Goal: Task Accomplishment & Management: Manage account settings

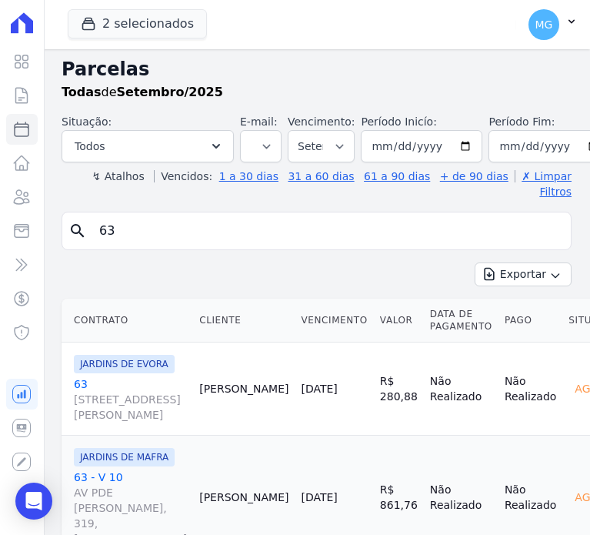
select select
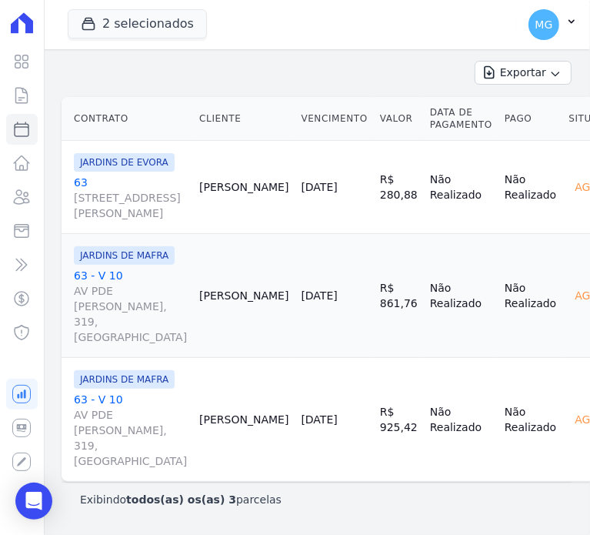
click at [540, 21] on span "MG" at bounding box center [545, 24] width 18 height 11
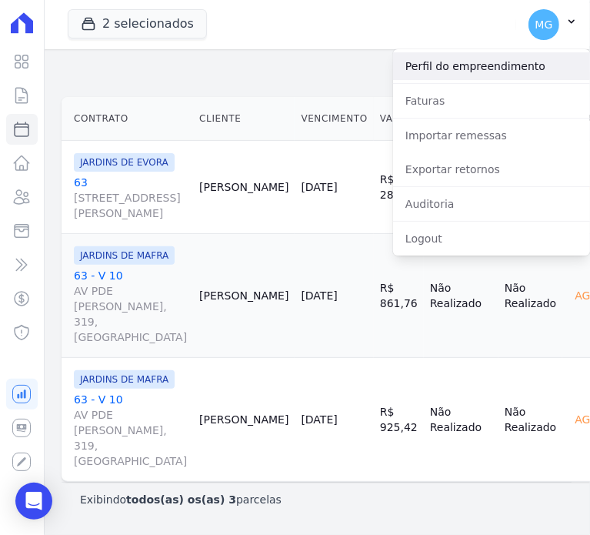
click at [478, 67] on link "Perfil do empreendimento" at bounding box center [491, 66] width 197 height 28
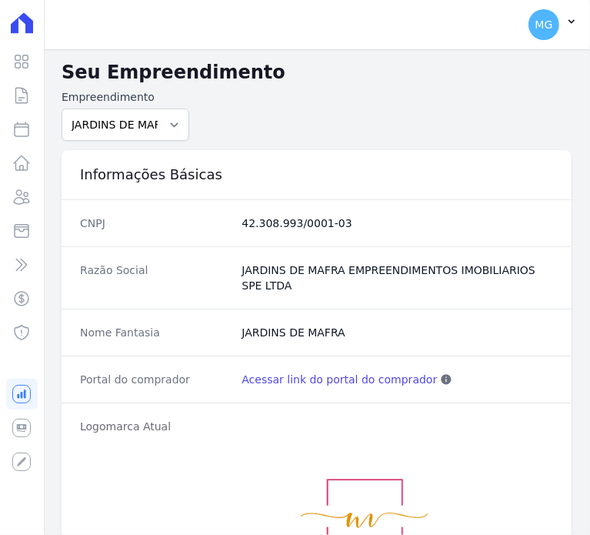
click at [441, 105] on form "Empreendimento JARDINS DE EVORA JARDINS DE [GEOGRAPHIC_DATA]" at bounding box center [317, 115] width 510 height 52
click at [548, 28] on span "MG" at bounding box center [545, 24] width 18 height 11
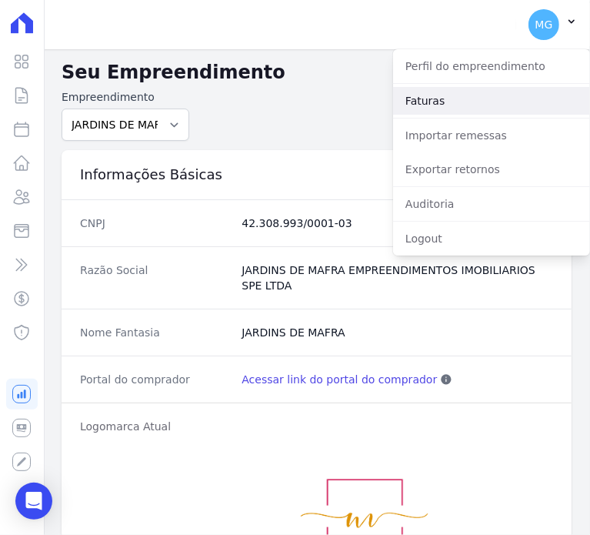
click at [436, 110] on link "Faturas" at bounding box center [491, 101] width 197 height 28
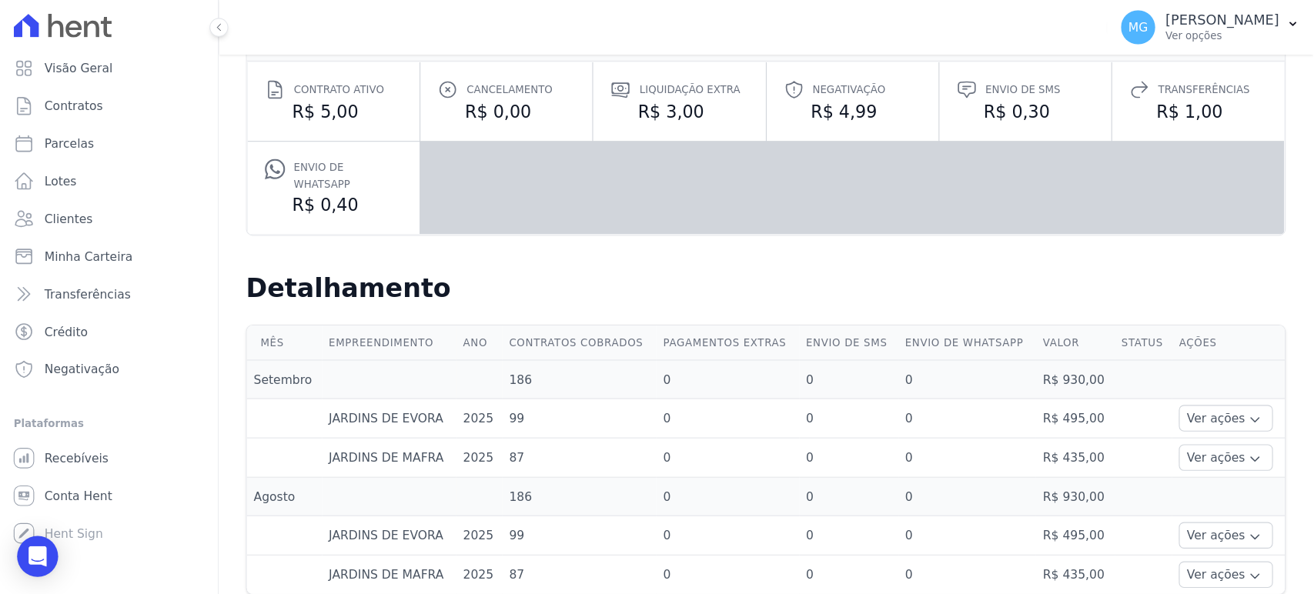
scroll to position [211, 0]
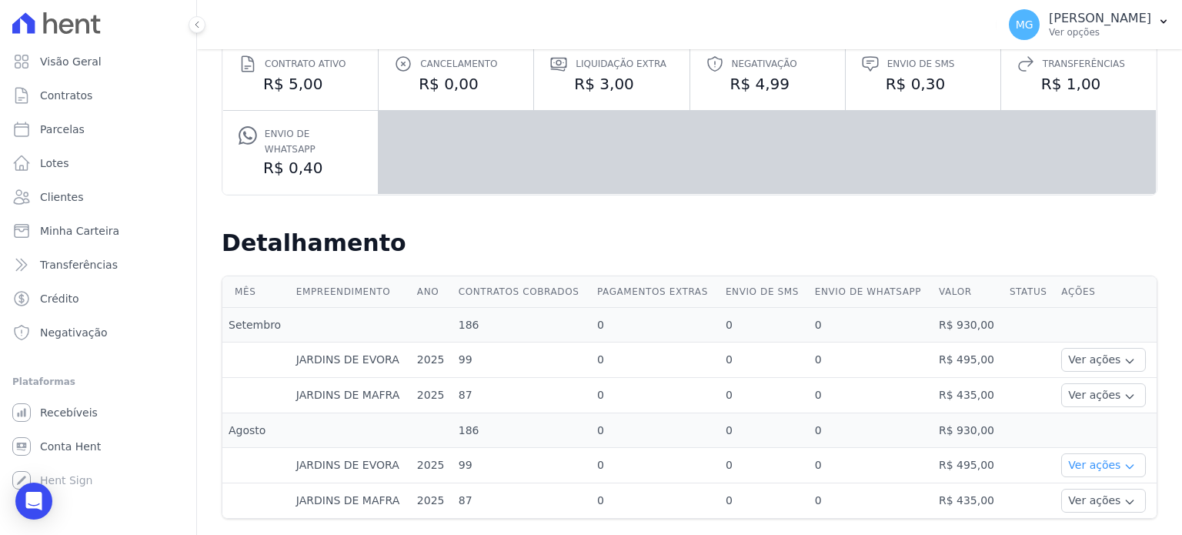
click at [590, 465] on icon "button" at bounding box center [1130, 467] width 7 height 4
click at [590, 378] on td "Ver ações Ver detalhes" at bounding box center [1106, 395] width 102 height 35
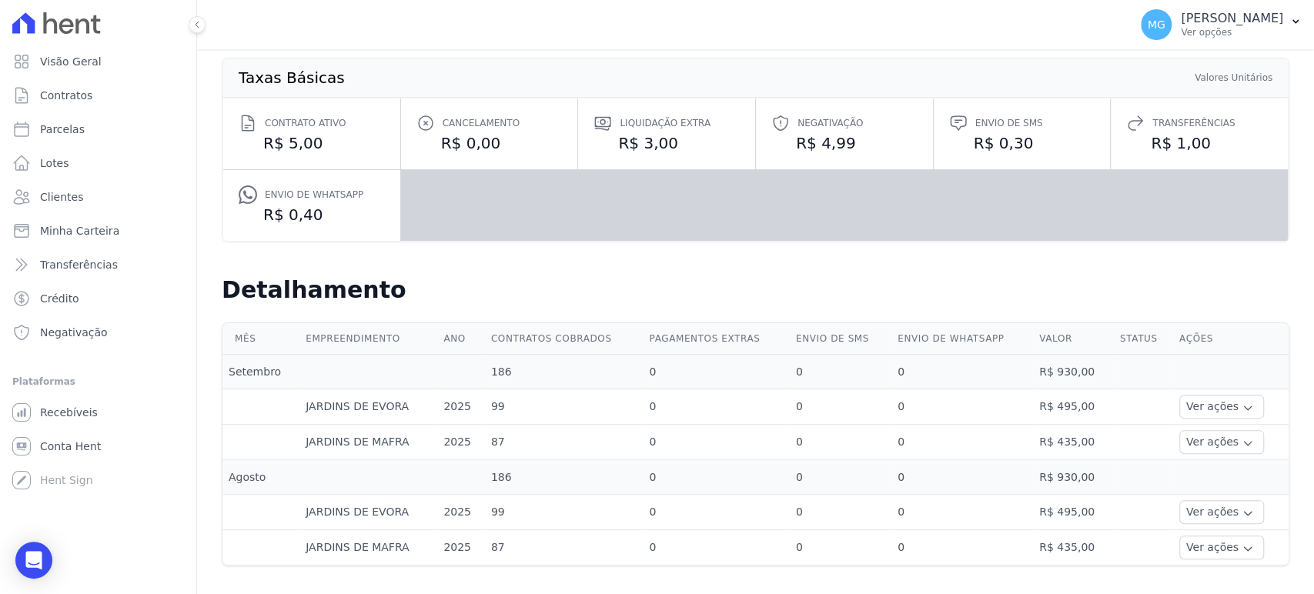
scroll to position [152, 0]
click at [564, 283] on h2 "Detalhamento" at bounding box center [756, 290] width 1068 height 28
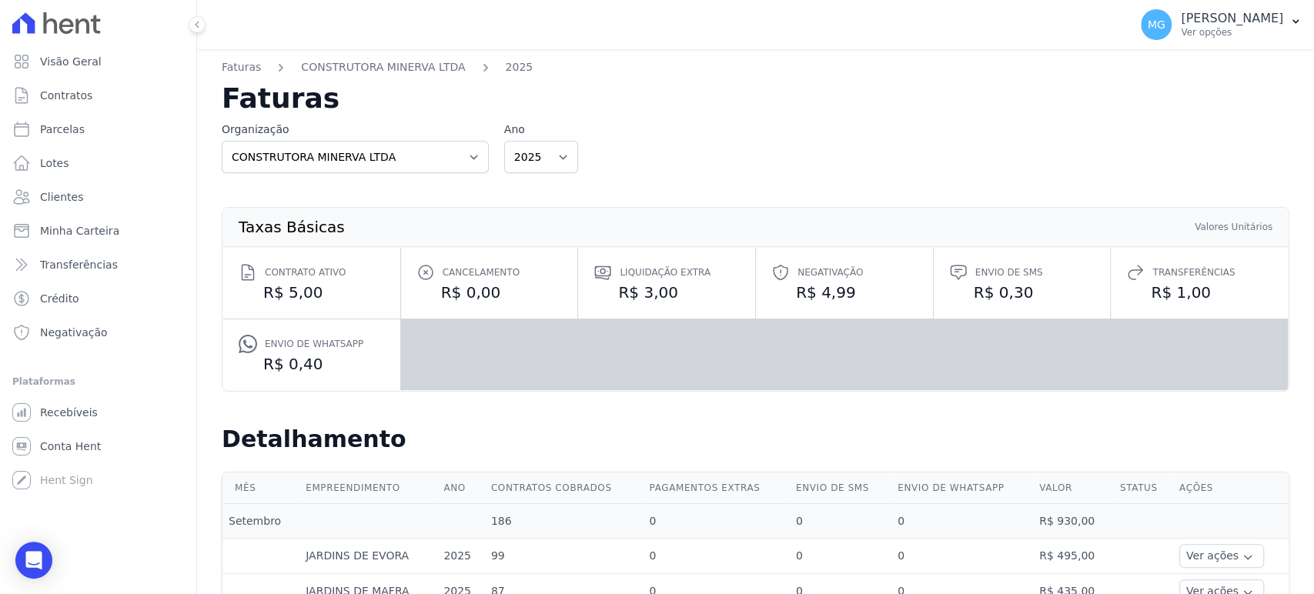
scroll to position [0, 0]
drag, startPoint x: 328, startPoint y: 370, endPoint x: 366, endPoint y: 370, distance: 38.5
click at [349, 370] on dd "R$ 0,40" at bounding box center [312, 367] width 146 height 22
click at [590, 440] on h2 "Detalhamento" at bounding box center [756, 442] width 1068 height 28
click at [590, 145] on div "Organização CONSTRUTORA MINERVA LTDA Ano 2025" at bounding box center [756, 150] width 1068 height 52
